Goal: Check status: Check status

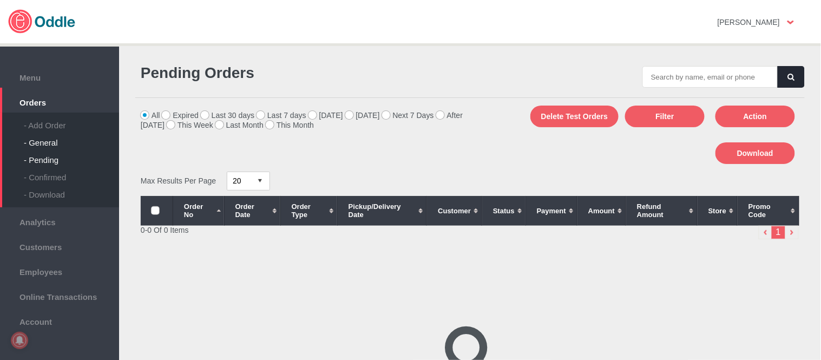
click at [36, 142] on div "- General" at bounding box center [71, 138] width 95 height 17
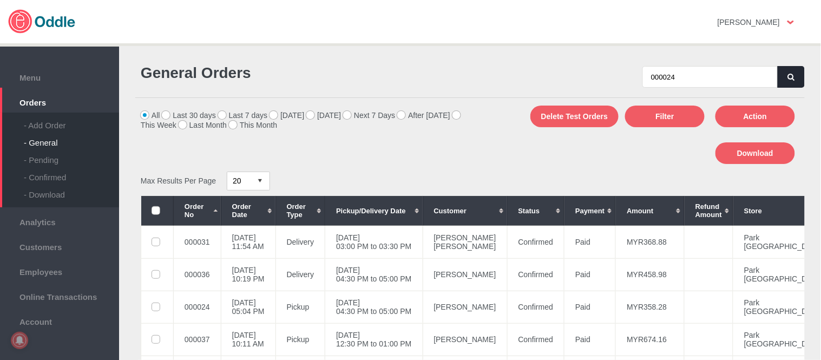
type input "000024"
click at [788, 74] on icon "button" at bounding box center [791, 77] width 6 height 7
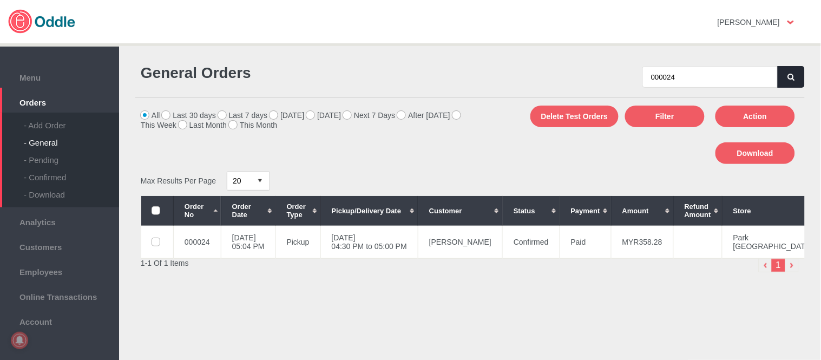
click at [788, 78] on icon "button" at bounding box center [791, 77] width 6 height 7
click at [789, 79] on icon "button" at bounding box center [791, 77] width 6 height 7
click at [794, 68] on button "button" at bounding box center [791, 77] width 27 height 22
click at [418, 242] on td "23 Sep 2025, Tue 12:30 PM to 01:00 PM" at bounding box center [368, 242] width 97 height 32
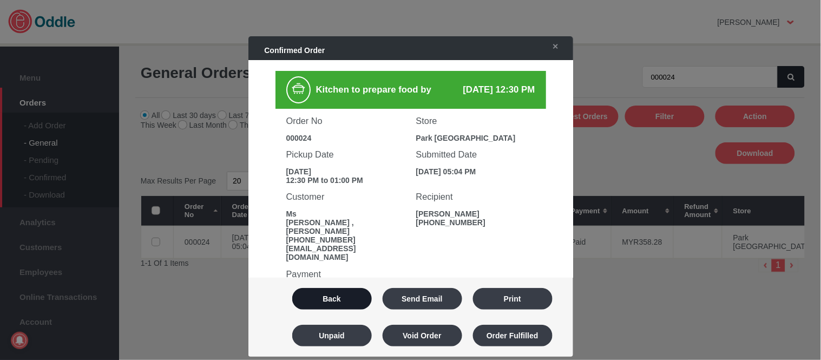
click at [327, 297] on button "Back" at bounding box center [332, 299] width 80 height 22
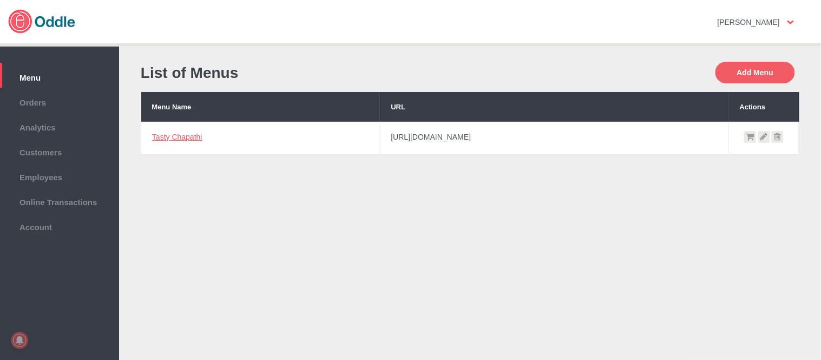
click at [61, 99] on span "Orders" at bounding box center [59, 101] width 108 height 12
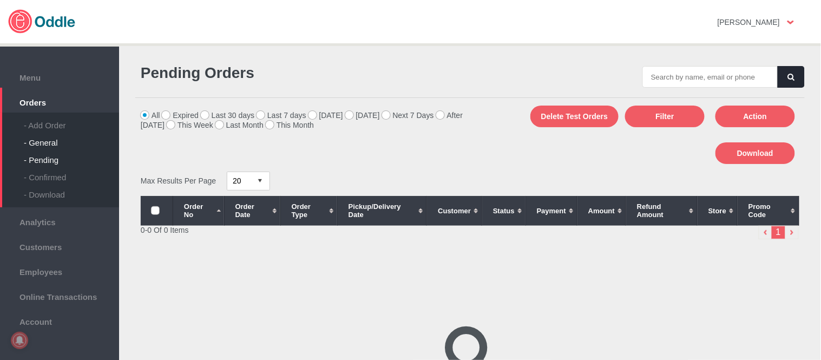
click at [51, 135] on div "- General" at bounding box center [71, 138] width 95 height 17
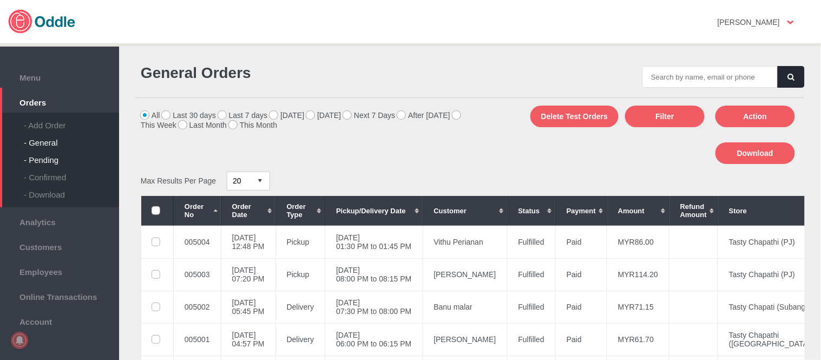
click at [57, 157] on div "- Pending" at bounding box center [71, 155] width 95 height 17
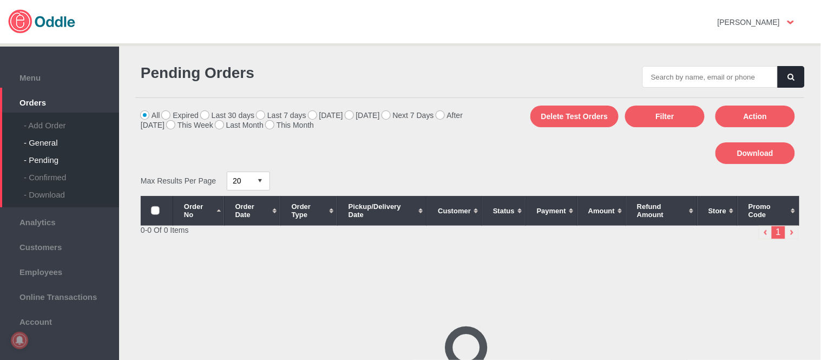
click at [49, 138] on div "- General" at bounding box center [71, 138] width 95 height 17
